Goal: Task Accomplishment & Management: Manage account settings

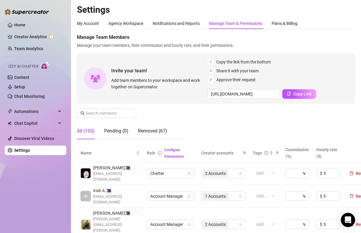
click at [194, 123] on div "Manage Team Members Manage your team members, their commission and hourly rate,…" at bounding box center [216, 89] width 278 height 110
click at [116, 113] on input "text" at bounding box center [107, 113] width 42 height 7
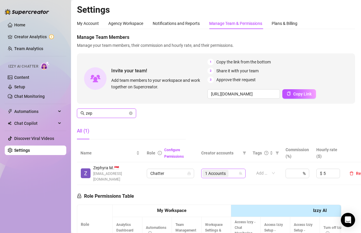
click at [212, 174] on div "1 Accounts" at bounding box center [216, 173] width 27 height 8
type input "zep"
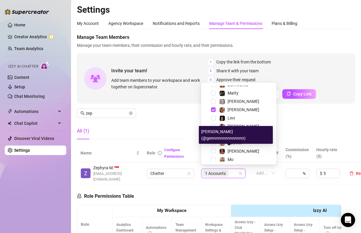
scroll to position [137, 0]
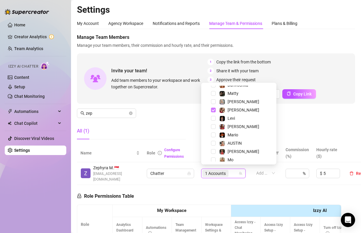
click at [215, 110] on span "Select tree node" at bounding box center [213, 110] width 5 height 5
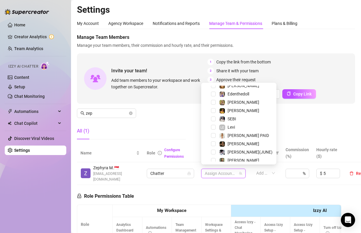
scroll to position [38, 0]
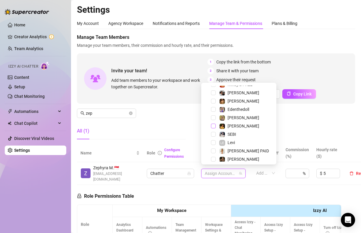
click at [213, 127] on span "Select tree node" at bounding box center [213, 126] width 5 height 5
click at [164, 134] on div "All (1)" at bounding box center [131, 131] width 109 height 17
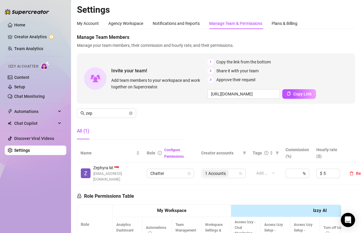
click at [256, 142] on div "Manage Team Members Manage your team members, their commission and hourly rate,…" at bounding box center [216, 89] width 278 height 110
